Goal: Use online tool/utility: Utilize a website feature to perform a specific function

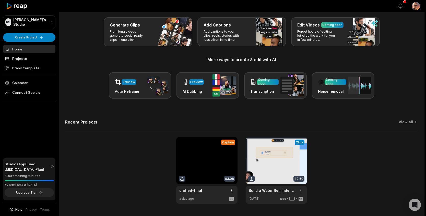
scroll to position [34, 0]
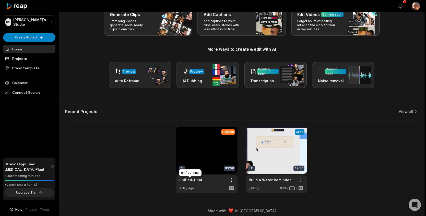
click at [185, 178] on link "unified-final" at bounding box center [190, 180] width 23 height 5
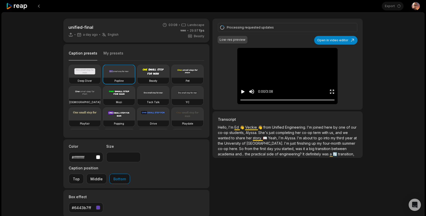
click at [242, 89] on button "Play video" at bounding box center [242, 91] width 5 height 9
click at [244, 92] on icon "Pause video" at bounding box center [242, 91] width 5 height 5
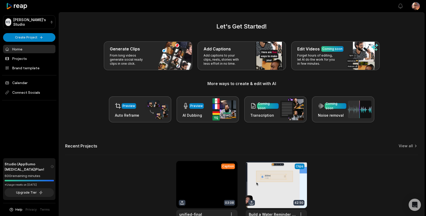
scroll to position [34, 0]
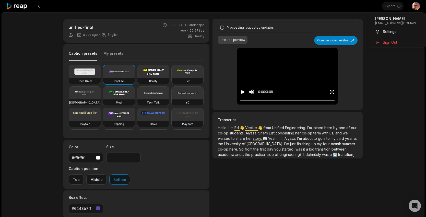
click at [416, 5] on html "Export Open user menu unified-final a day ago English en 03:08 Landscape 29.97 …" at bounding box center [213, 108] width 426 height 217
click at [393, 62] on html "Export Open user menu unified-final a day ago English en 03:08 Landscape 29.97 …" at bounding box center [213, 108] width 426 height 217
